Goal: Task Accomplishment & Management: Manage account settings

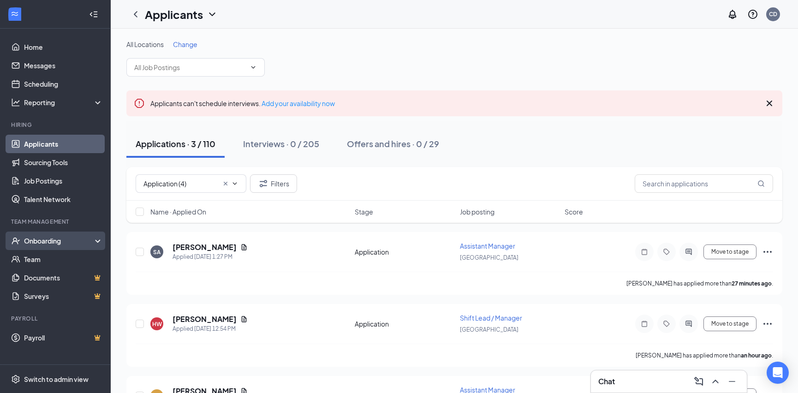
click at [55, 245] on div "Onboarding" at bounding box center [59, 240] width 71 height 9
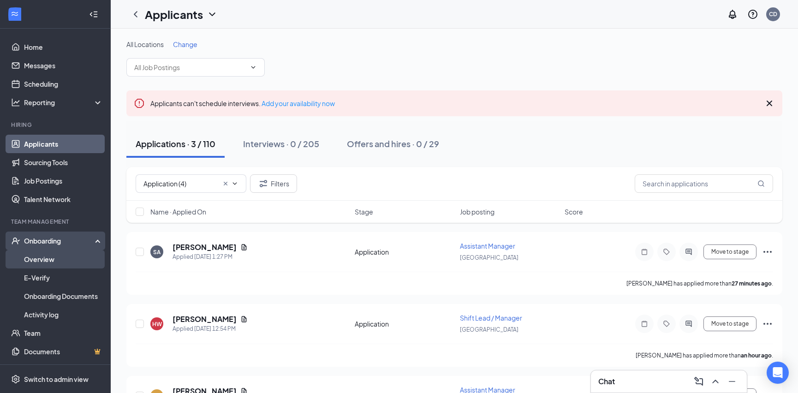
click at [48, 259] on link "Overview" at bounding box center [63, 259] width 79 height 18
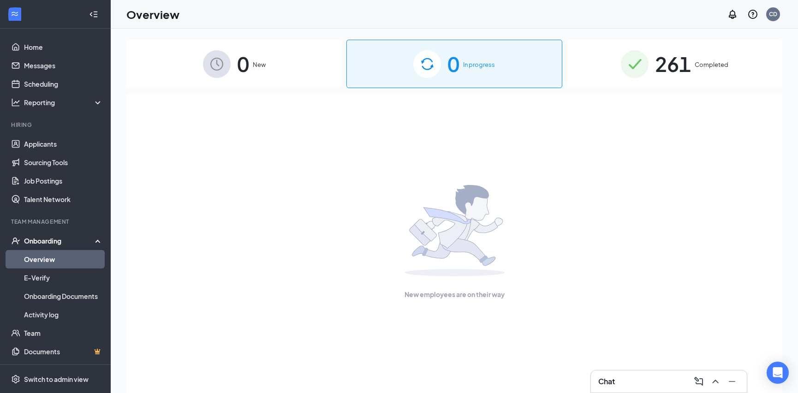
click at [656, 67] on span "261" at bounding box center [673, 64] width 36 height 32
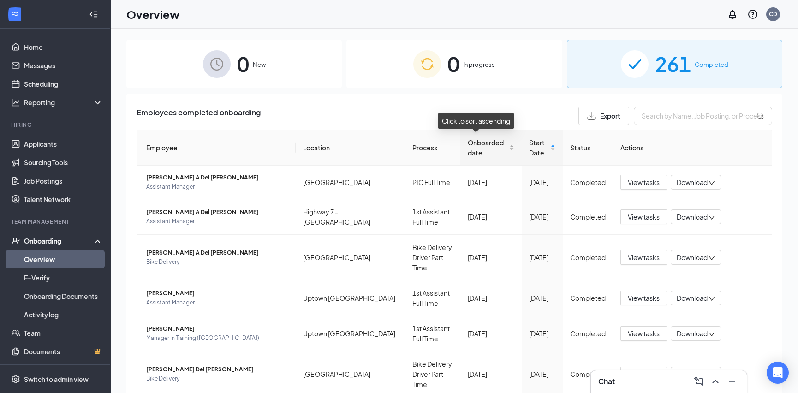
click at [501, 151] on div "Onboarded date" at bounding box center [491, 147] width 47 height 20
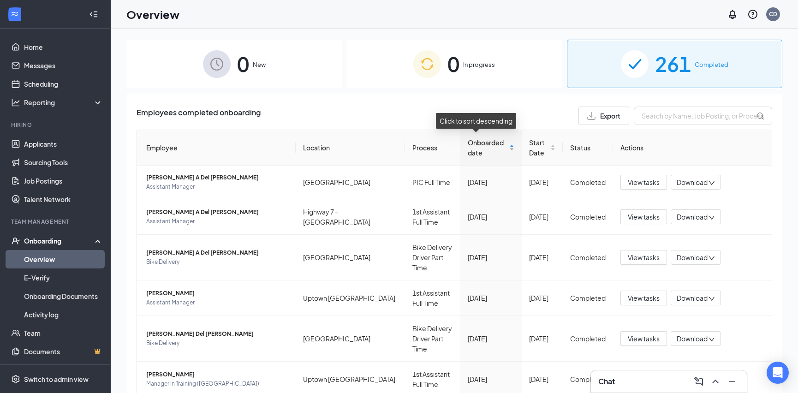
click at [501, 151] on div "Onboarded date" at bounding box center [491, 147] width 47 height 20
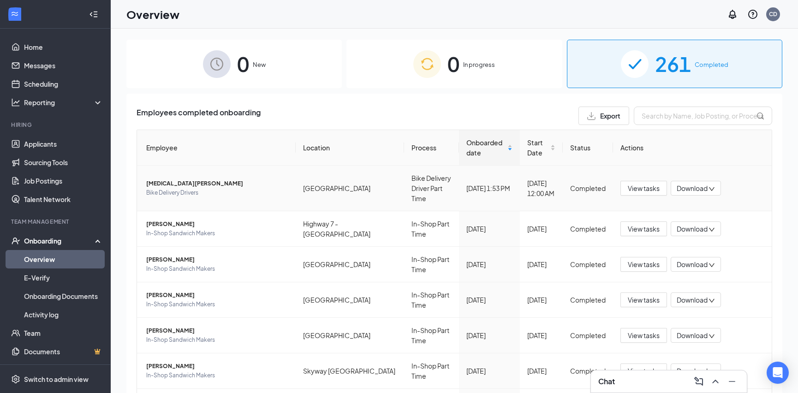
click at [692, 184] on span "Download" at bounding box center [692, 189] width 31 height 10
click at [723, 227] on div "Download files" at bounding box center [721, 225] width 100 height 11
click at [172, 179] on span "[MEDICAL_DATA][PERSON_NAME]" at bounding box center [217, 183] width 142 height 9
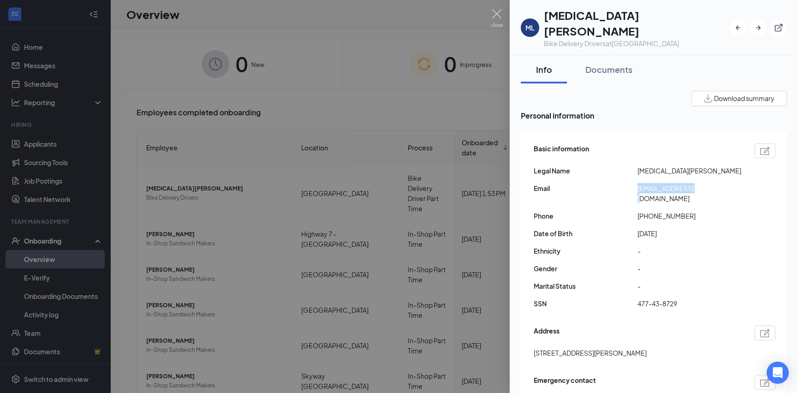
drag, startPoint x: 703, startPoint y: 170, endPoint x: 634, endPoint y: 173, distance: 68.3
click at [634, 183] on div "Email [EMAIL_ADDRESS][DOMAIN_NAME]" at bounding box center [655, 193] width 242 height 20
copy div "[EMAIL_ADDRESS][DOMAIN_NAME]"
drag, startPoint x: 653, startPoint y: 157, endPoint x: 636, endPoint y: 157, distance: 17.1
click at [636, 166] on div "Legal Name [MEDICAL_DATA][PERSON_NAME]" at bounding box center [655, 171] width 242 height 10
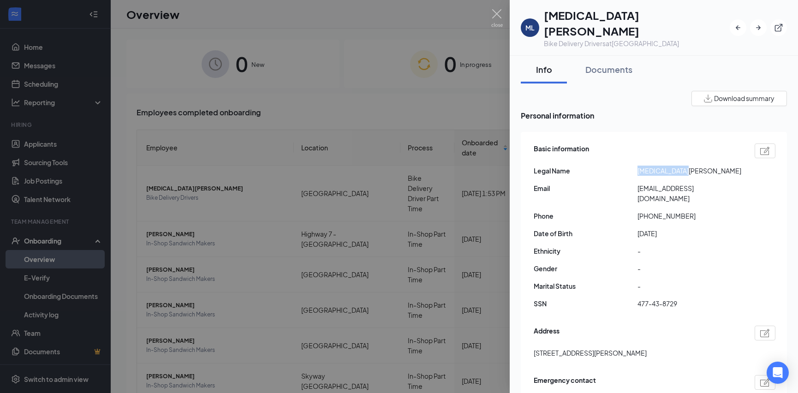
copy div "[MEDICAL_DATA][PERSON_NAME]"
click at [498, 14] on img at bounding box center [497, 18] width 12 height 18
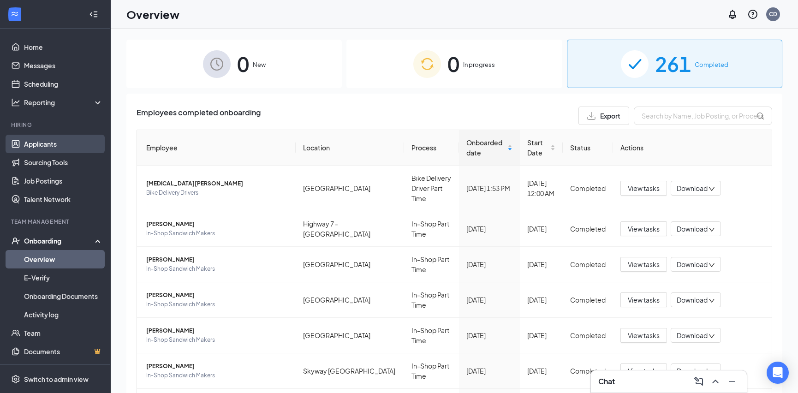
click at [39, 147] on link "Applicants" at bounding box center [63, 144] width 79 height 18
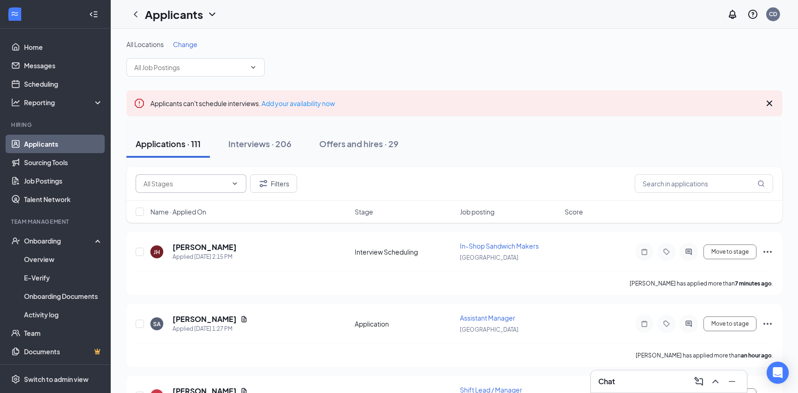
click at [199, 185] on input "text" at bounding box center [185, 184] width 84 height 10
click at [197, 203] on div "Application (4)" at bounding box center [191, 204] width 96 height 10
type input "Application (4)"
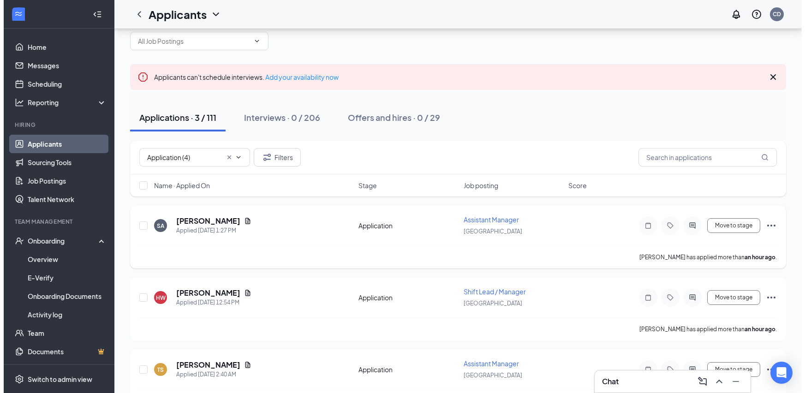
scroll to position [55, 0]
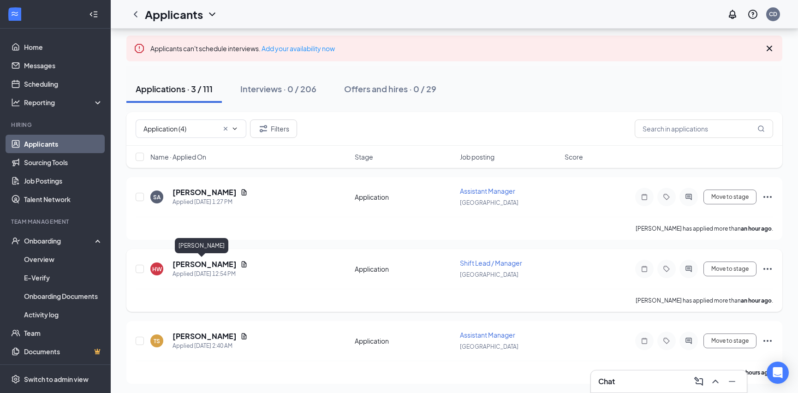
click at [190, 263] on h5 "[PERSON_NAME]" at bounding box center [205, 264] width 64 height 10
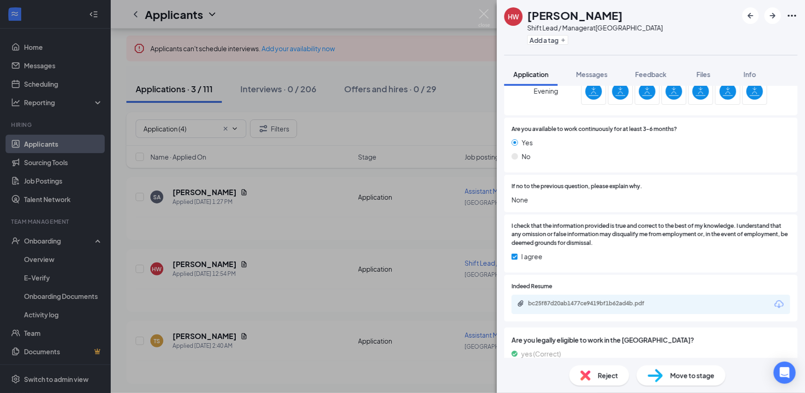
scroll to position [767, 0]
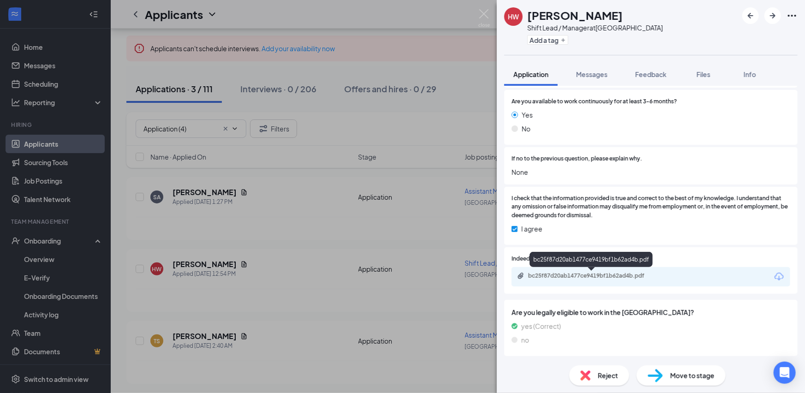
click at [584, 275] on div "bc25f87d20ab1477ce9419bf1b62ad4b.pdf" at bounding box center [592, 275] width 129 height 7
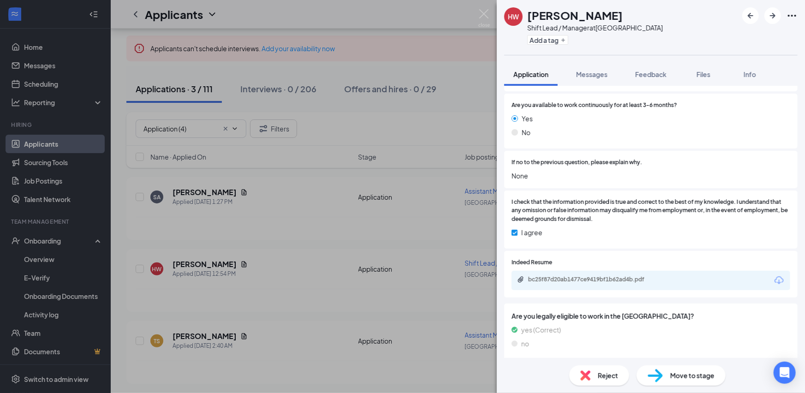
click at [599, 381] on div "Reject" at bounding box center [599, 375] width 60 height 20
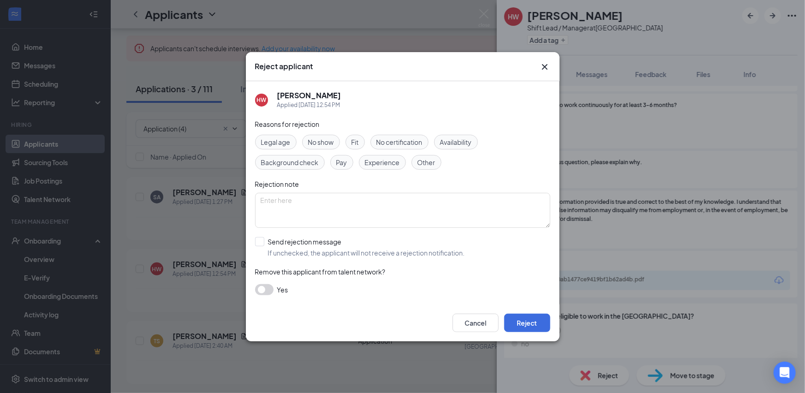
click at [394, 162] on span "Experience" at bounding box center [382, 162] width 35 height 10
click at [459, 139] on span "Availability" at bounding box center [456, 142] width 32 height 10
click at [259, 239] on input "Send rejection message If unchecked, the applicant will not receive a rejection…" at bounding box center [360, 247] width 210 height 20
checkbox input "true"
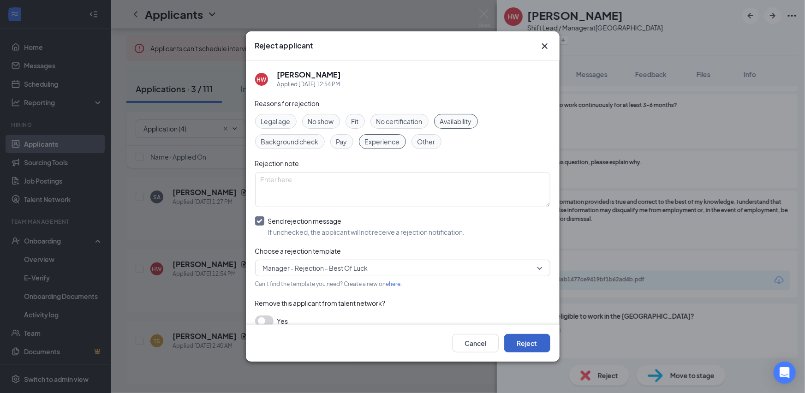
click at [533, 344] on button "Reject" at bounding box center [527, 343] width 46 height 18
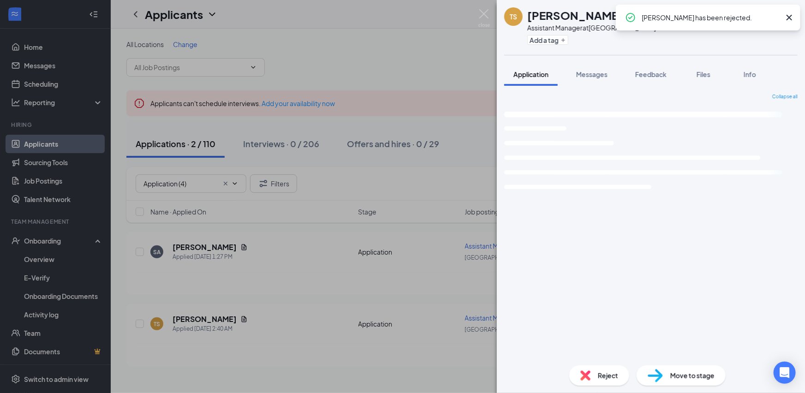
click at [251, 262] on div "TS [PERSON_NAME] Assistant Manager at [GEOGRAPHIC_DATA] Add a tag Application M…" at bounding box center [402, 196] width 805 height 393
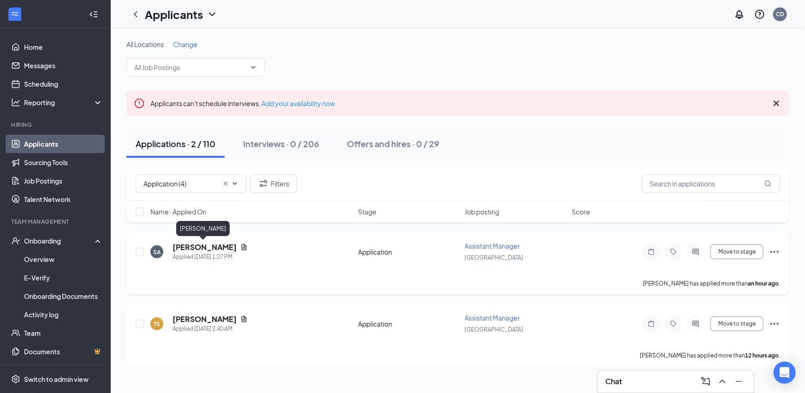
click at [216, 248] on h5 "[PERSON_NAME]" at bounding box center [205, 247] width 64 height 10
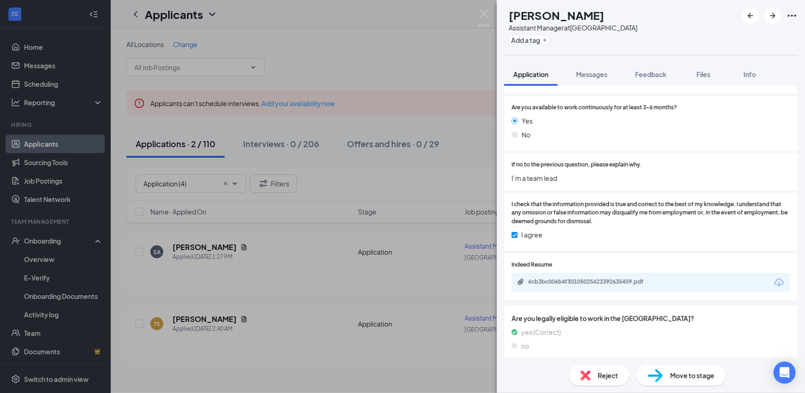
scroll to position [767, 0]
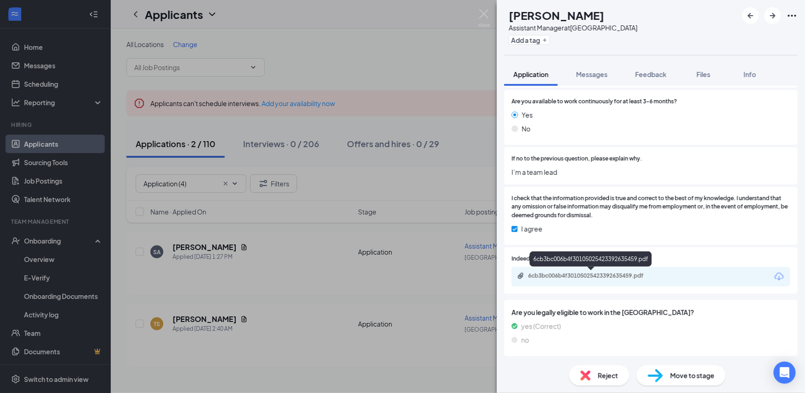
click at [578, 276] on div "6cb3bc006b4f30105025423392635459.pdf" at bounding box center [592, 275] width 129 height 7
click at [595, 373] on div "Reject" at bounding box center [599, 375] width 60 height 20
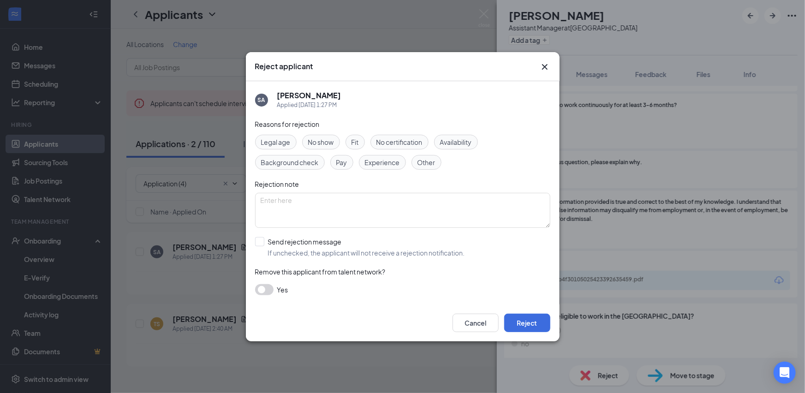
click at [460, 144] on span "Availability" at bounding box center [456, 142] width 32 height 10
click at [378, 165] on span "Experience" at bounding box center [382, 162] width 35 height 10
click at [263, 242] on input "Send rejection message If unchecked, the applicant will not receive a rejection…" at bounding box center [360, 247] width 210 height 20
checkbox input "true"
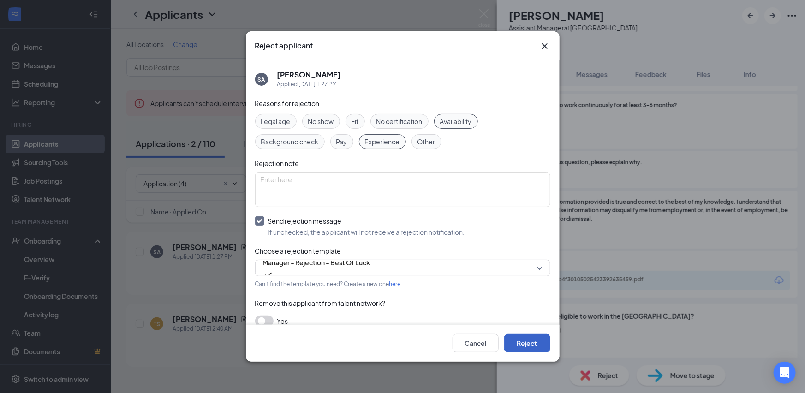
click at [535, 342] on button "Reject" at bounding box center [527, 343] width 46 height 18
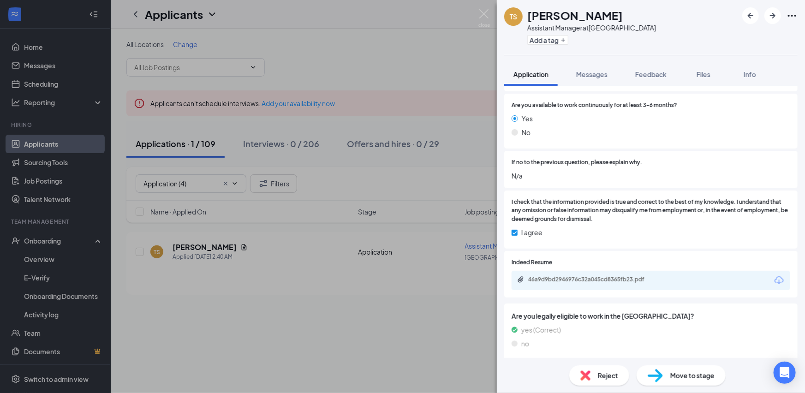
click at [374, 56] on div "TS [PERSON_NAME] Assistant Manager at [GEOGRAPHIC_DATA] Add a tag Application M…" at bounding box center [402, 196] width 805 height 393
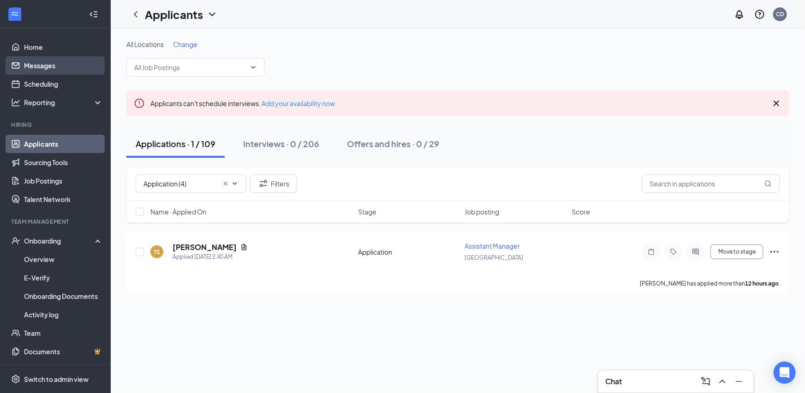
click at [52, 68] on link "Messages" at bounding box center [63, 65] width 79 height 18
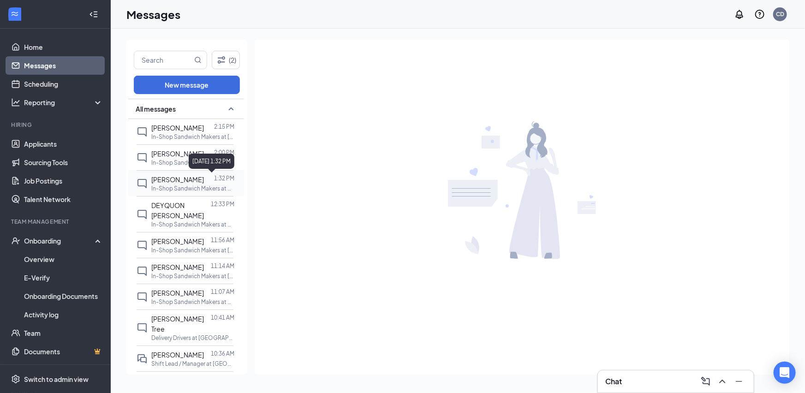
scroll to position [42, 0]
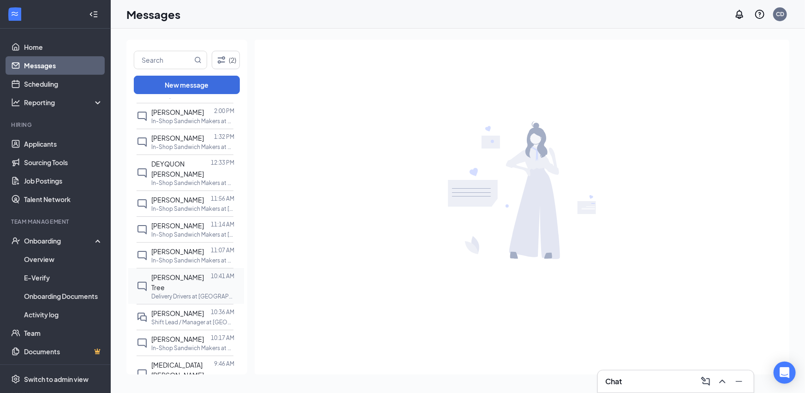
click at [211, 280] on div at bounding box center [211, 282] width 0 height 20
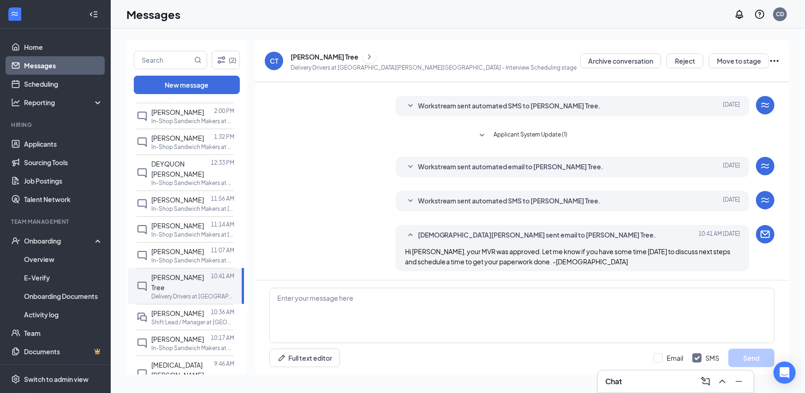
scroll to position [141, 0]
